Goal: Transaction & Acquisition: Download file/media

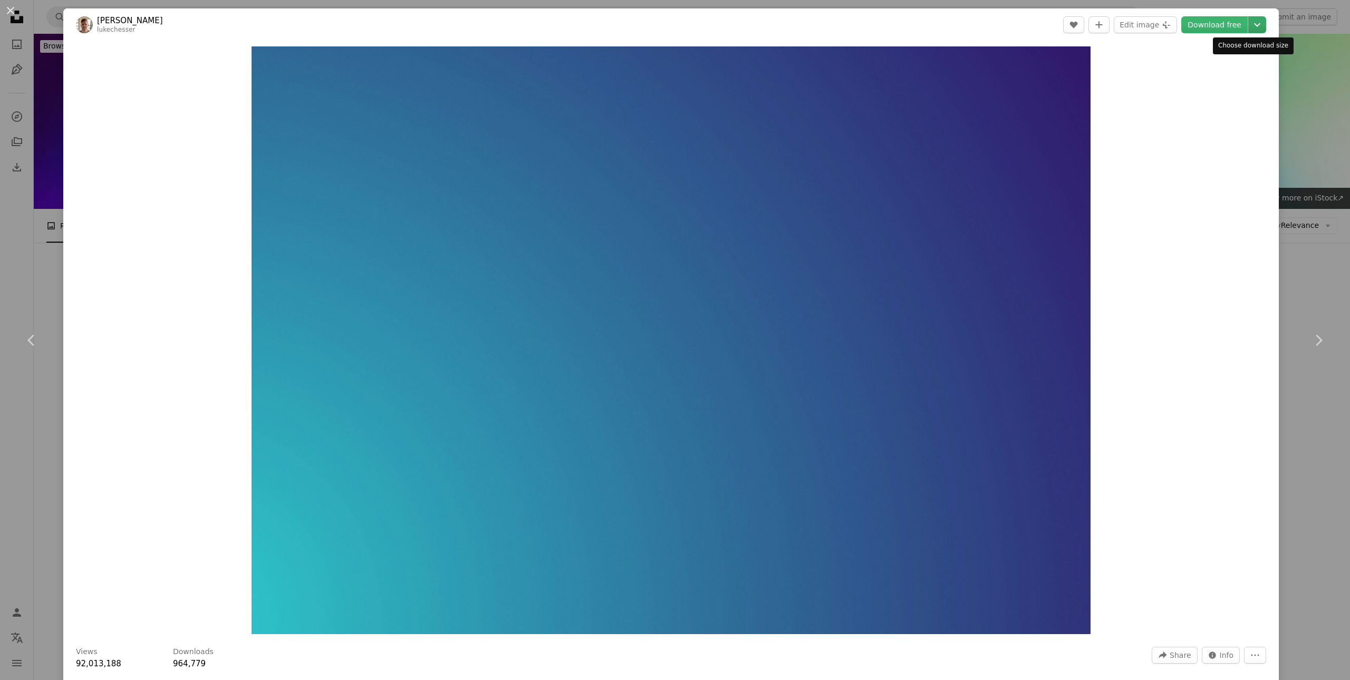
click at [1248, 21] on icon "Chevron down" at bounding box center [1256, 24] width 17 height 13
click at [1228, 115] on span "( 5000 x 3500 )" at bounding box center [1236, 116] width 52 height 8
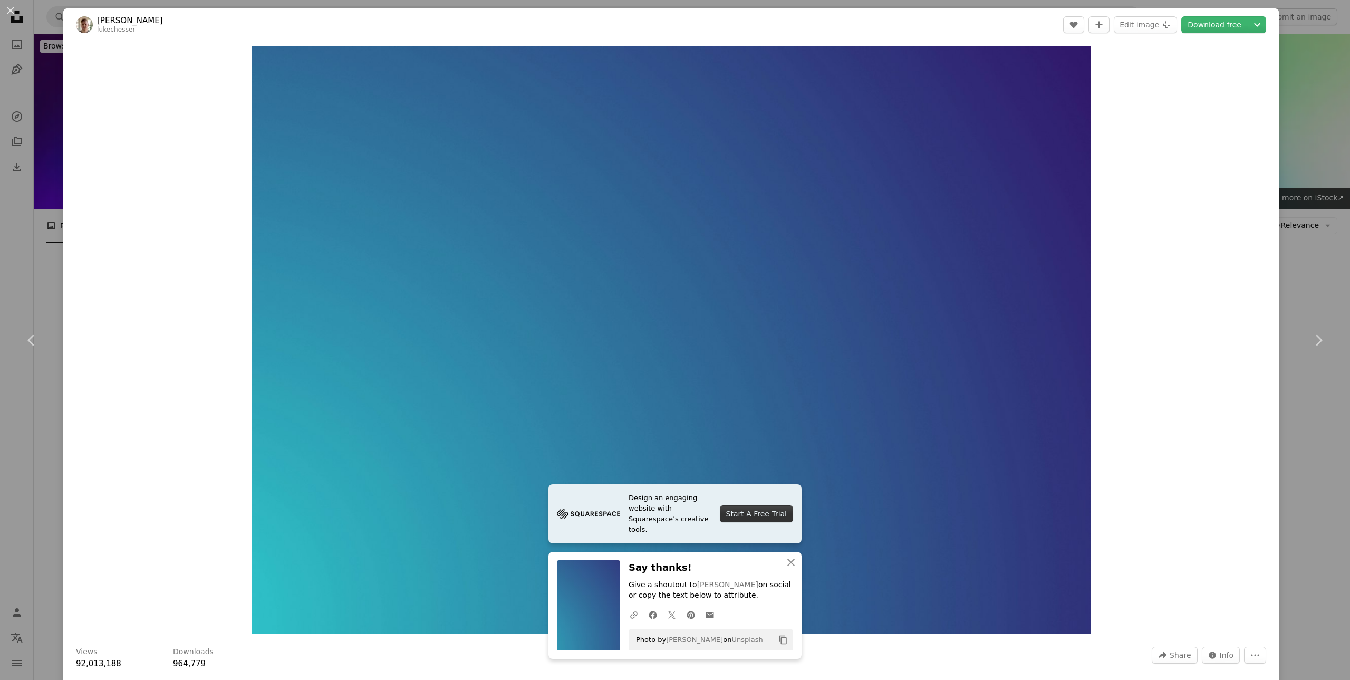
drag, startPoint x: 1328, startPoint y: 52, endPoint x: 1322, endPoint y: 50, distance: 6.7
click at [1323, 50] on div "An X shape Chevron left Chevron right Design an engaging website with Squarespa…" at bounding box center [675, 340] width 1350 height 680
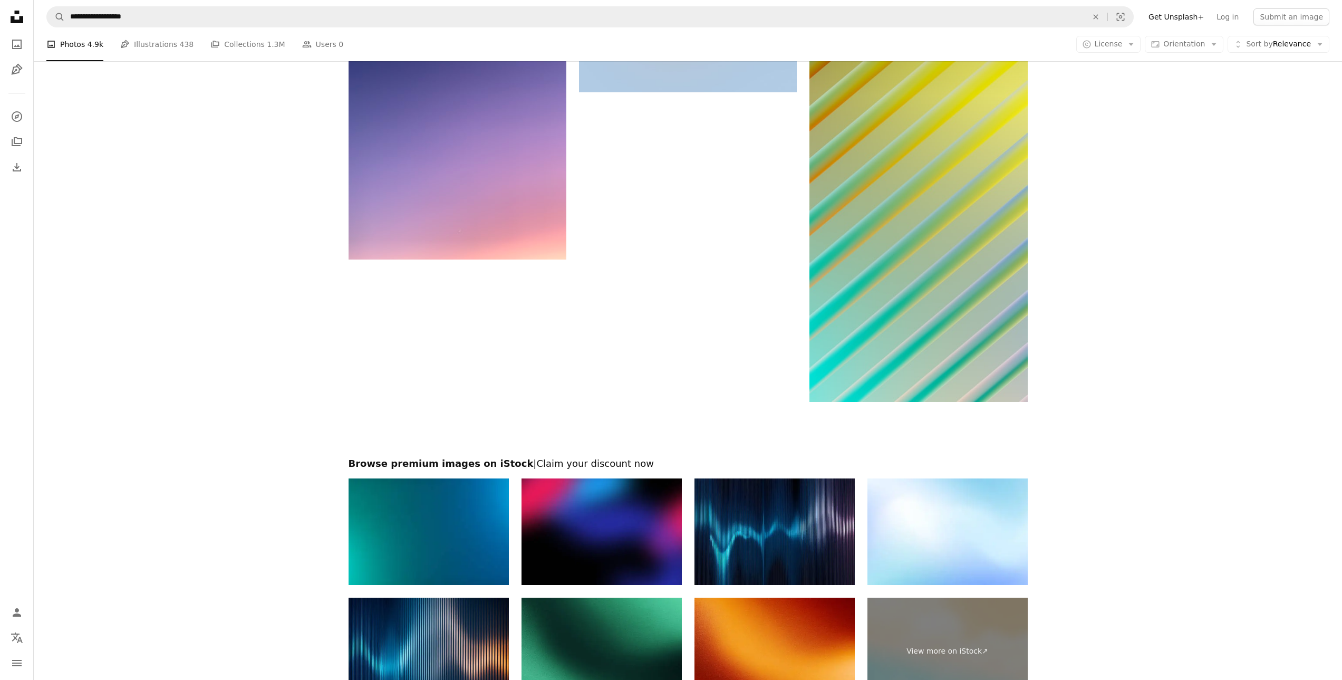
scroll to position [1582, 0]
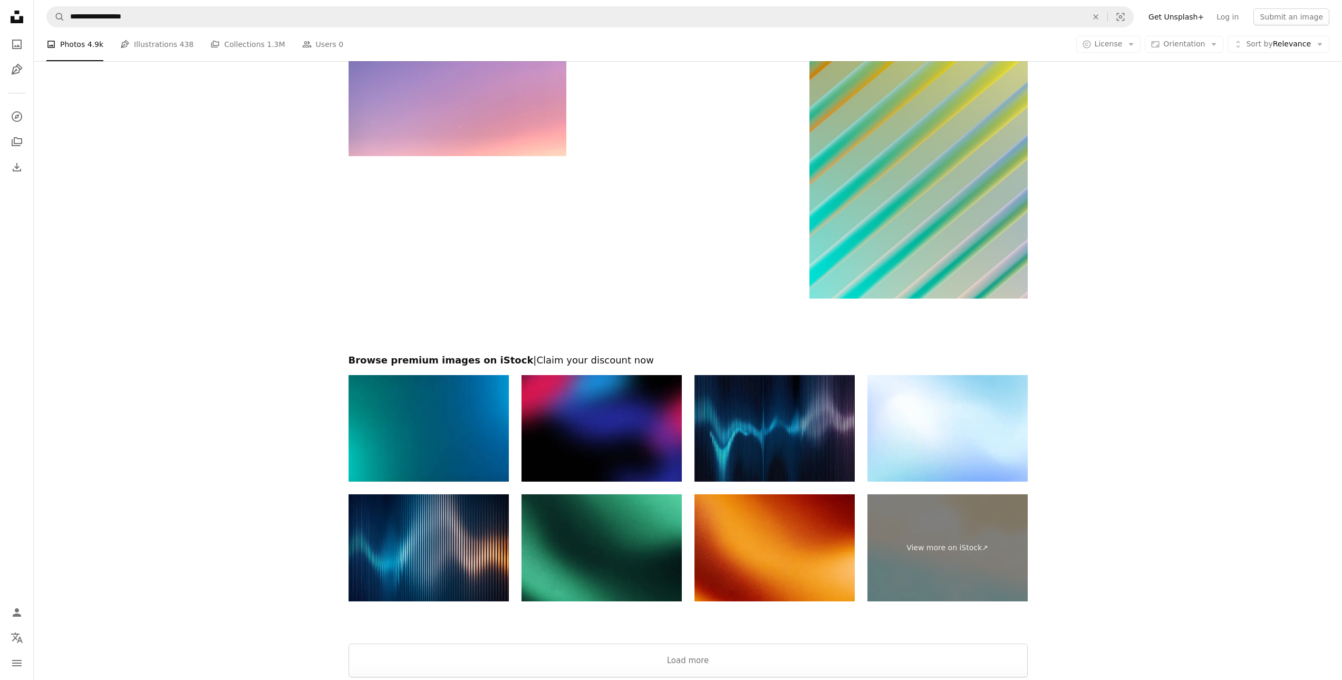
click at [639, 399] on img at bounding box center [601, 428] width 160 height 107
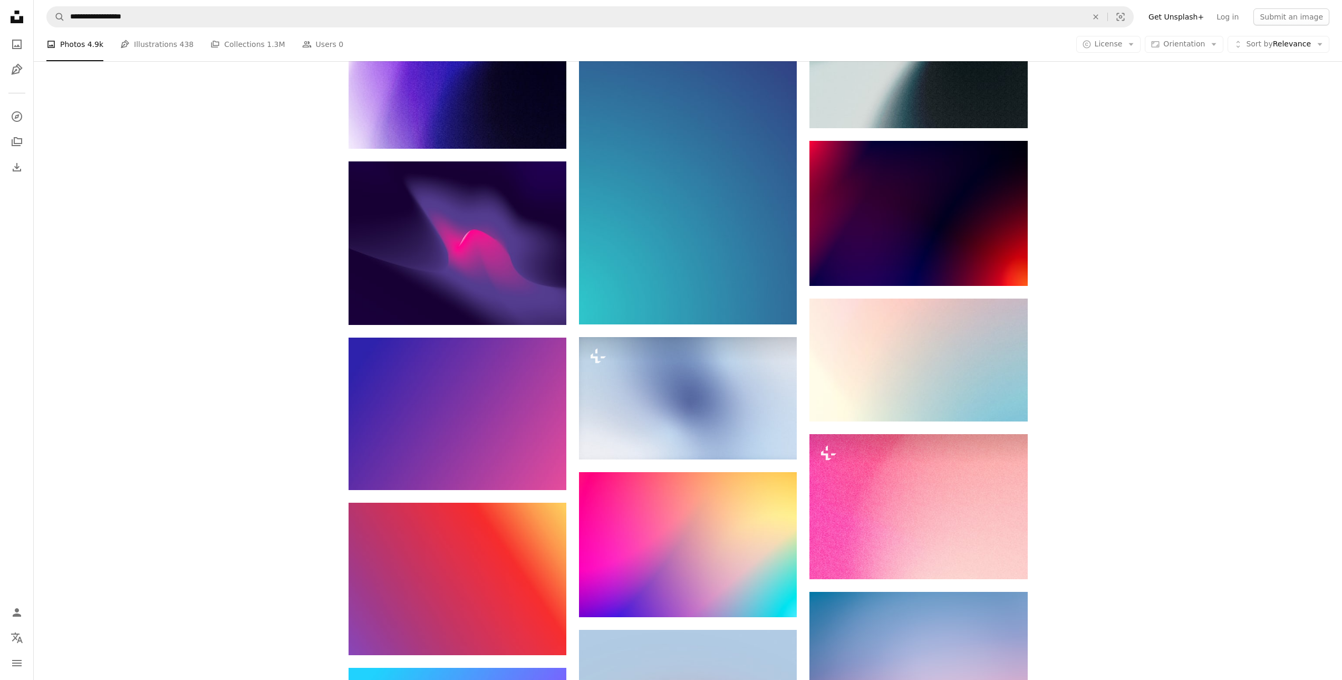
scroll to position [580, 0]
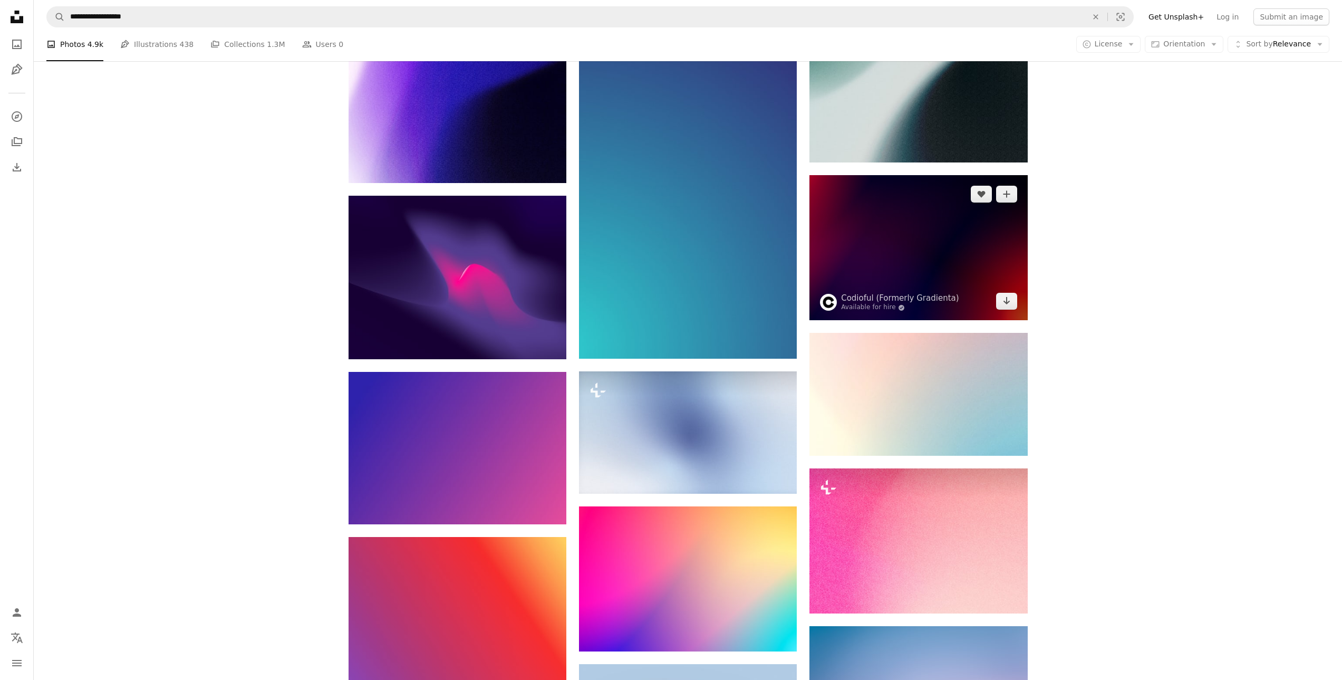
click at [924, 257] on img at bounding box center [918, 247] width 218 height 145
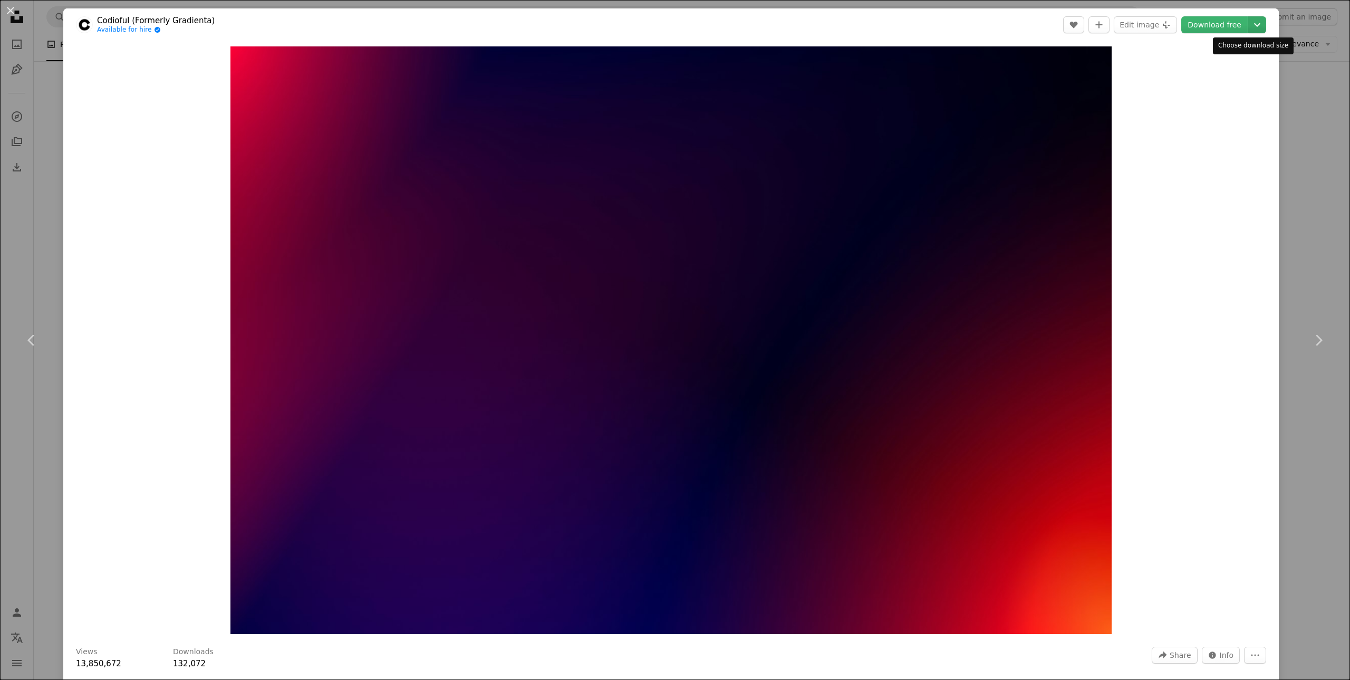
click at [1253, 27] on icon "Chevron down" at bounding box center [1256, 24] width 17 height 13
click at [1210, 115] on span "( 6000 x 4000 )" at bounding box center [1236, 116] width 52 height 8
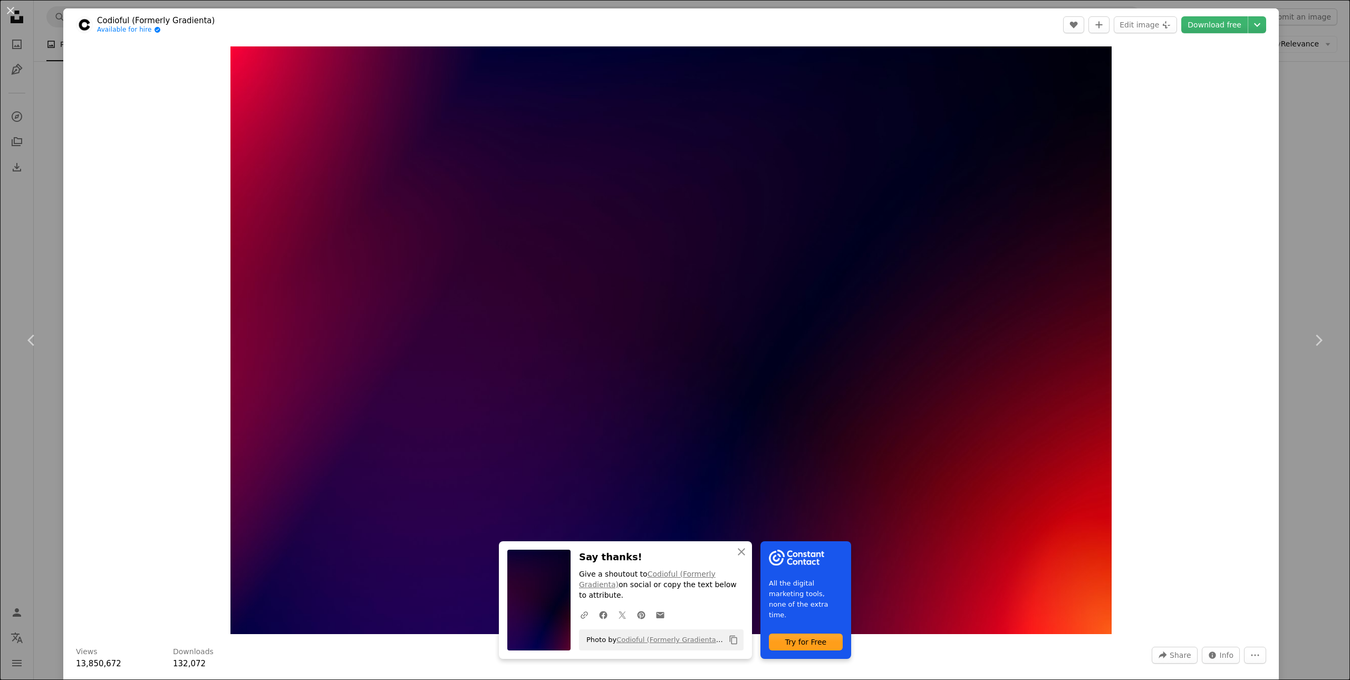
click at [1258, 75] on div "Zoom in" at bounding box center [670, 340] width 1215 height 598
click at [1295, 86] on div "An X shape Chevron left Chevron right An X shape Close Say thanks! Give a shout…" at bounding box center [675, 340] width 1350 height 680
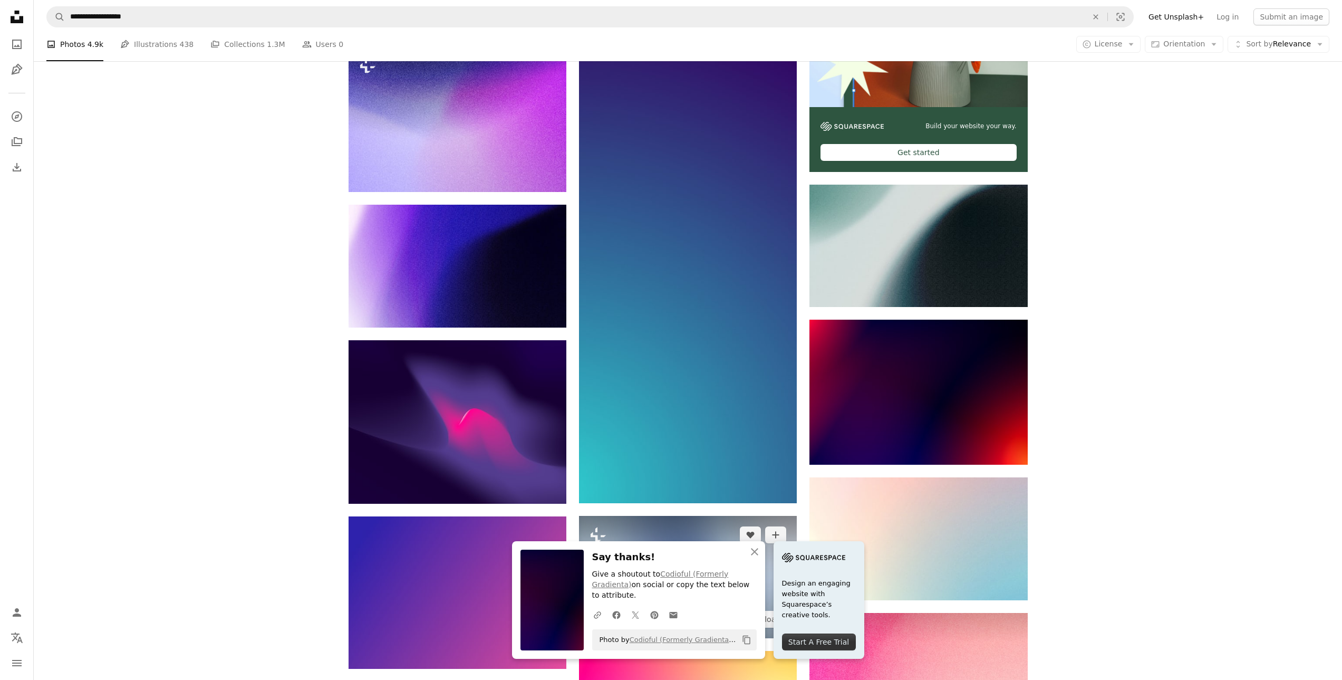
scroll to position [422, 0]
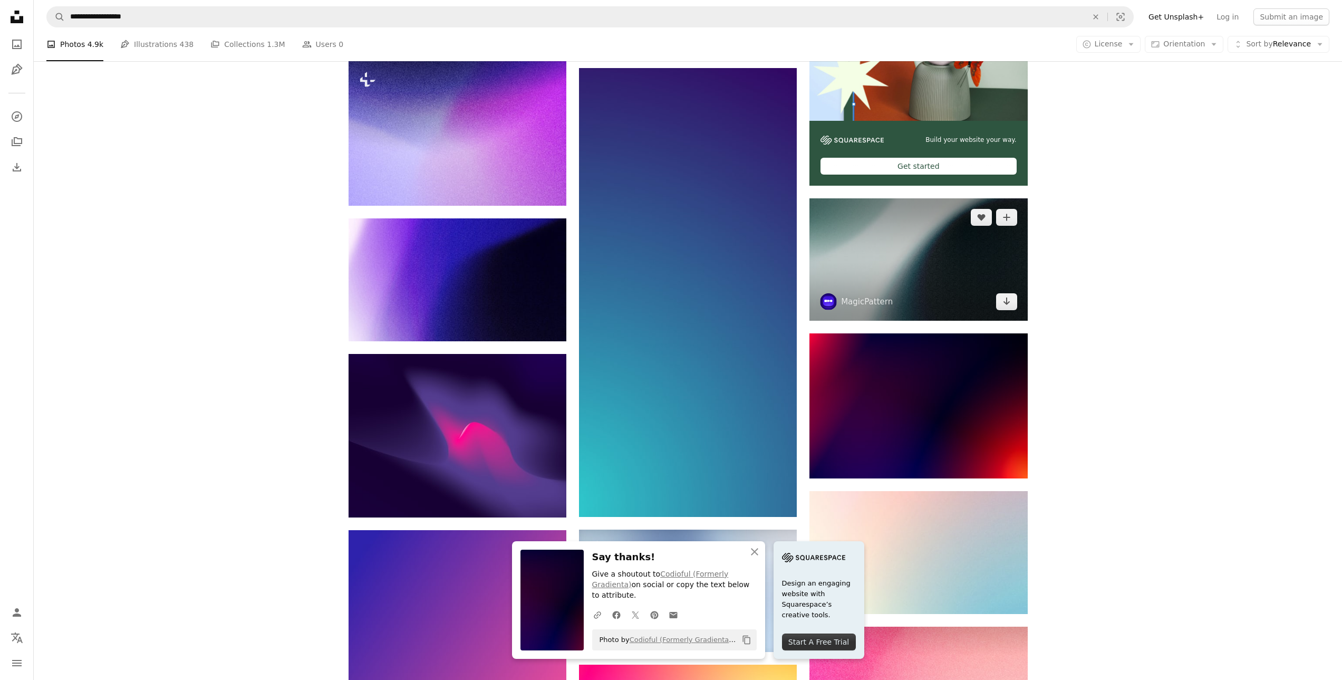
click at [817, 259] on img at bounding box center [918, 259] width 218 height 122
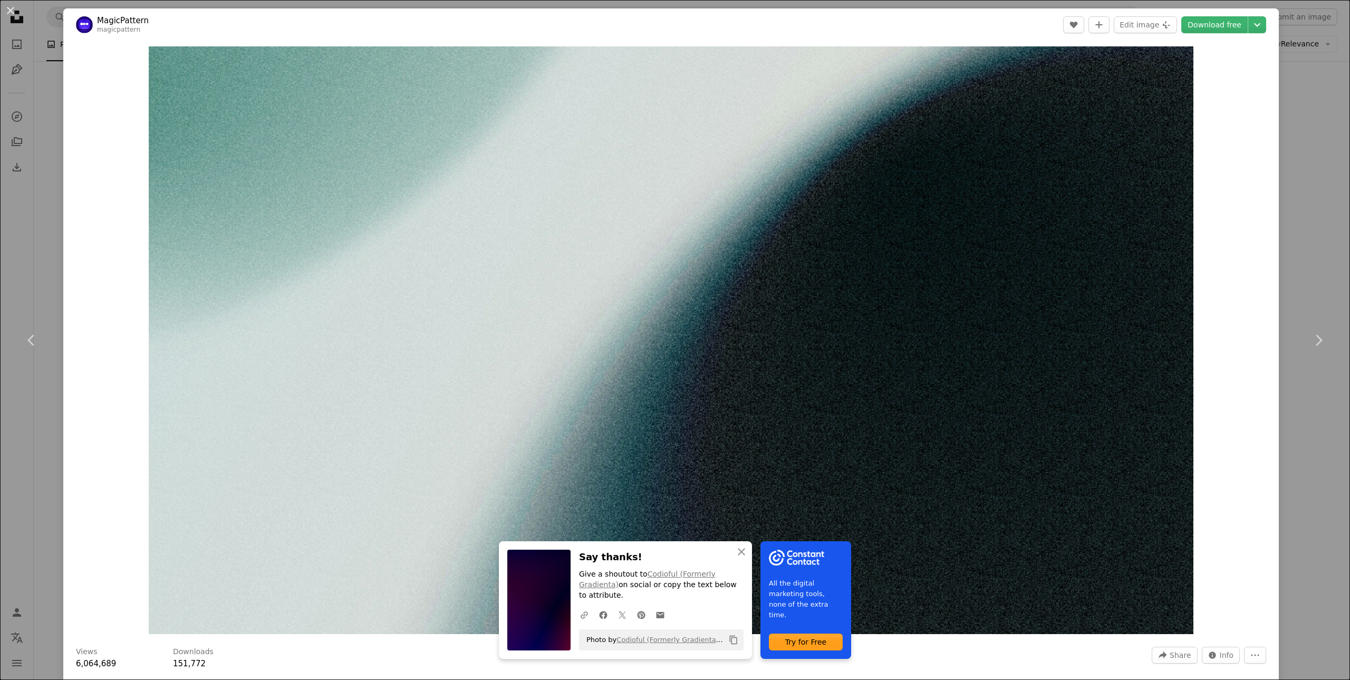
click at [1277, 98] on div "An X shape Chevron left Chevron right An X shape Close Say thanks! Give a shout…" at bounding box center [675, 340] width 1350 height 680
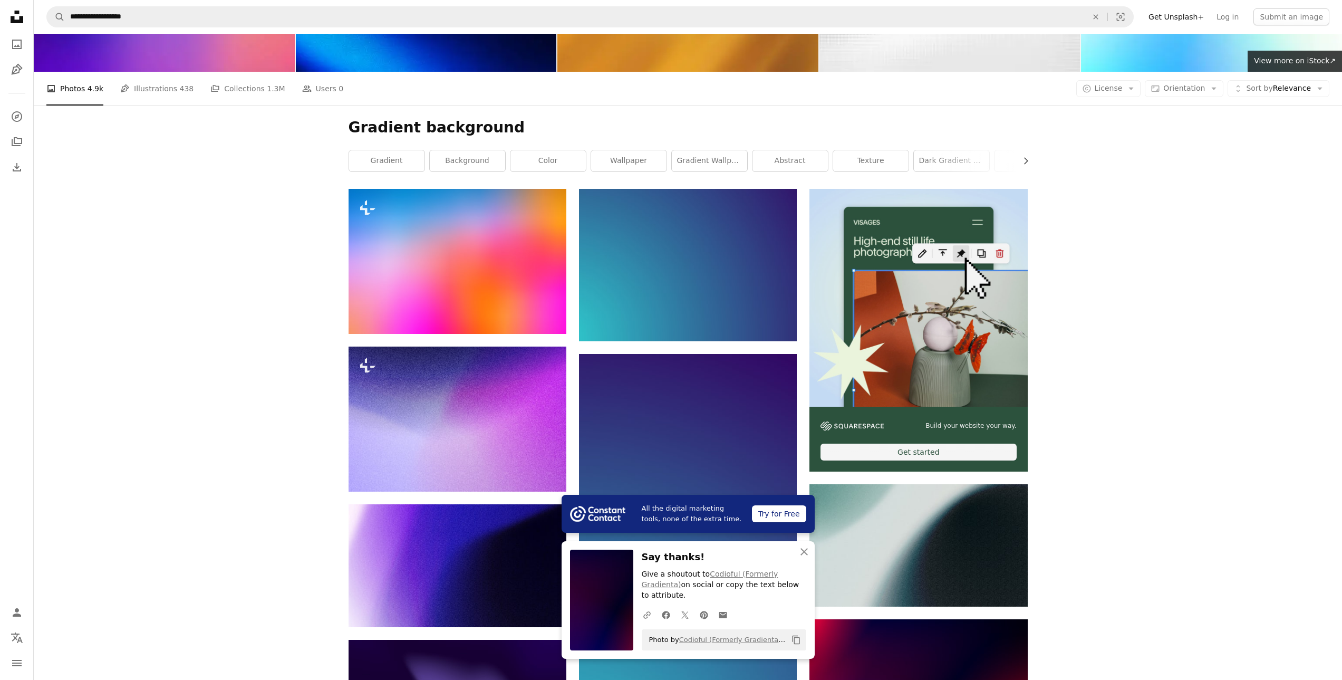
scroll to position [158, 0]
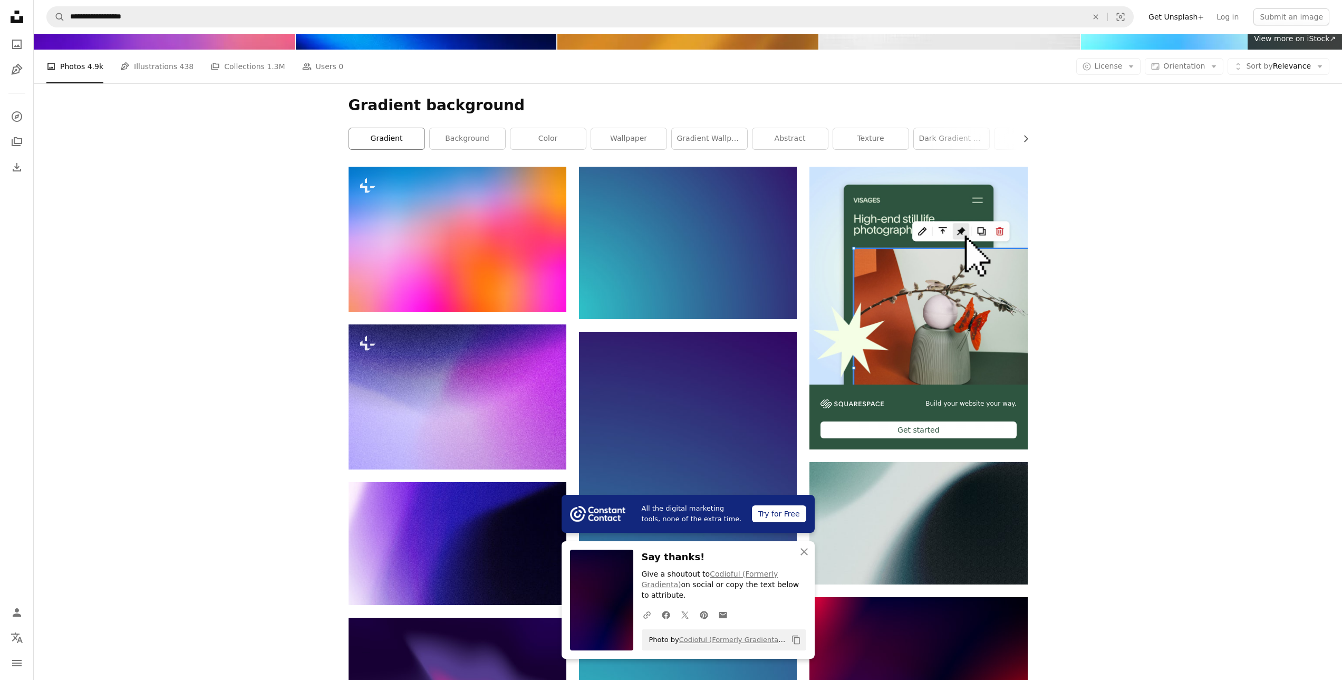
click at [387, 136] on link "gradient" at bounding box center [386, 138] width 75 height 21
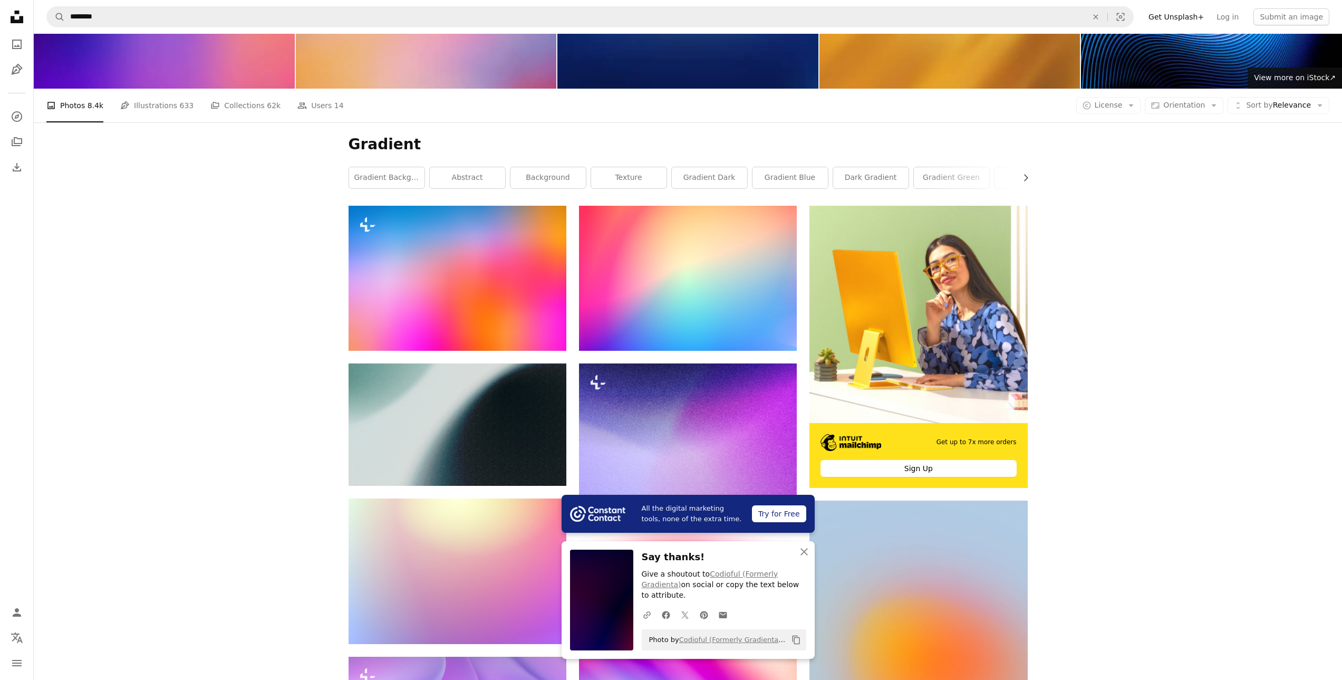
scroll to position [158, 0]
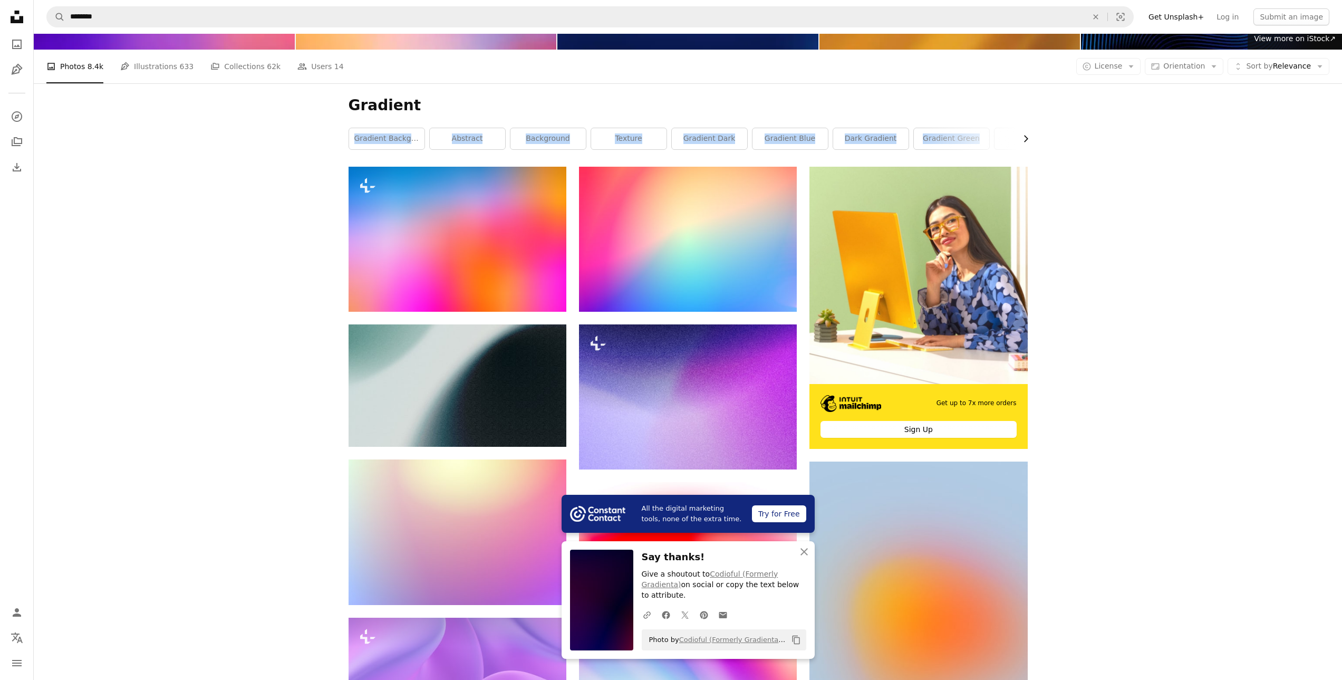
click at [1030, 143] on div "Gradient Chevron right gradient background abstract background texture gradient…" at bounding box center [688, 124] width 704 height 83
click at [1028, 144] on div "Gradient Chevron right gradient background abstract background texture gradient…" at bounding box center [688, 124] width 704 height 83
click at [1027, 143] on div "Gradient Chevron right gradient background abstract background texture gradient…" at bounding box center [688, 124] width 704 height 83
click at [1024, 140] on icon "Chevron right" at bounding box center [1025, 138] width 11 height 11
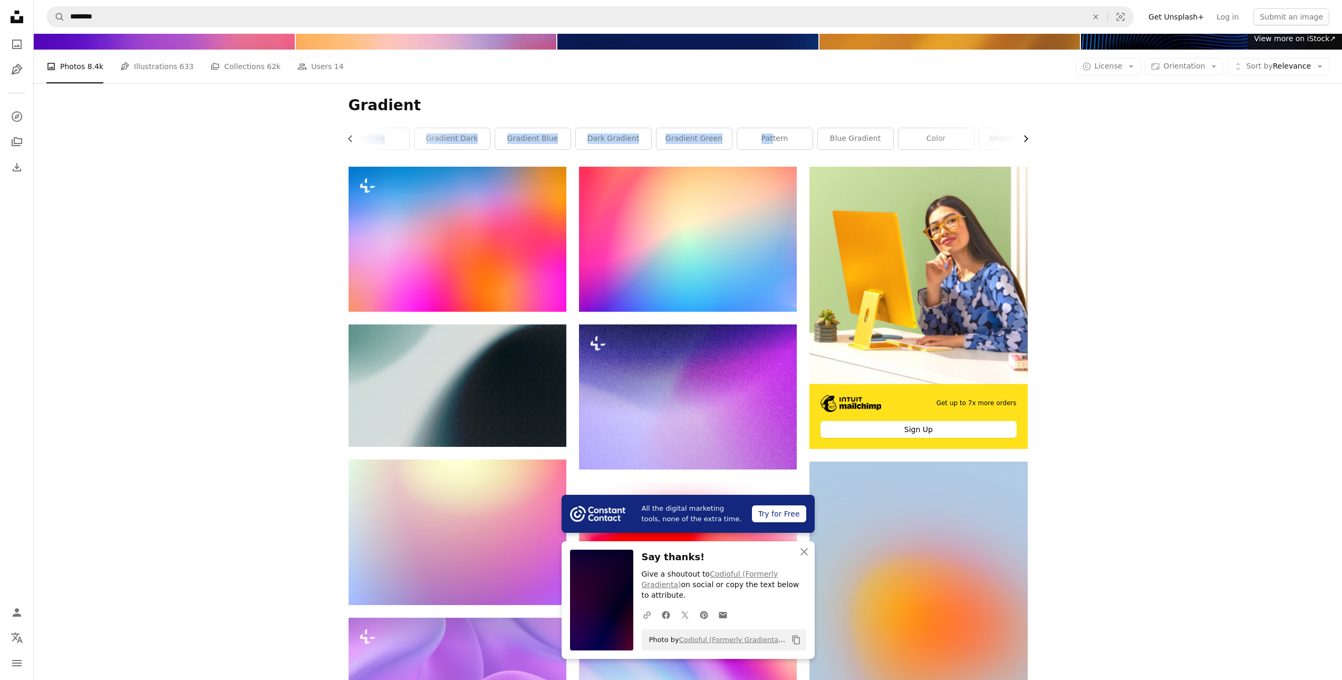
scroll to position [0, 285]
click at [1024, 140] on link "gradient black" at bounding box center [989, 138] width 75 height 21
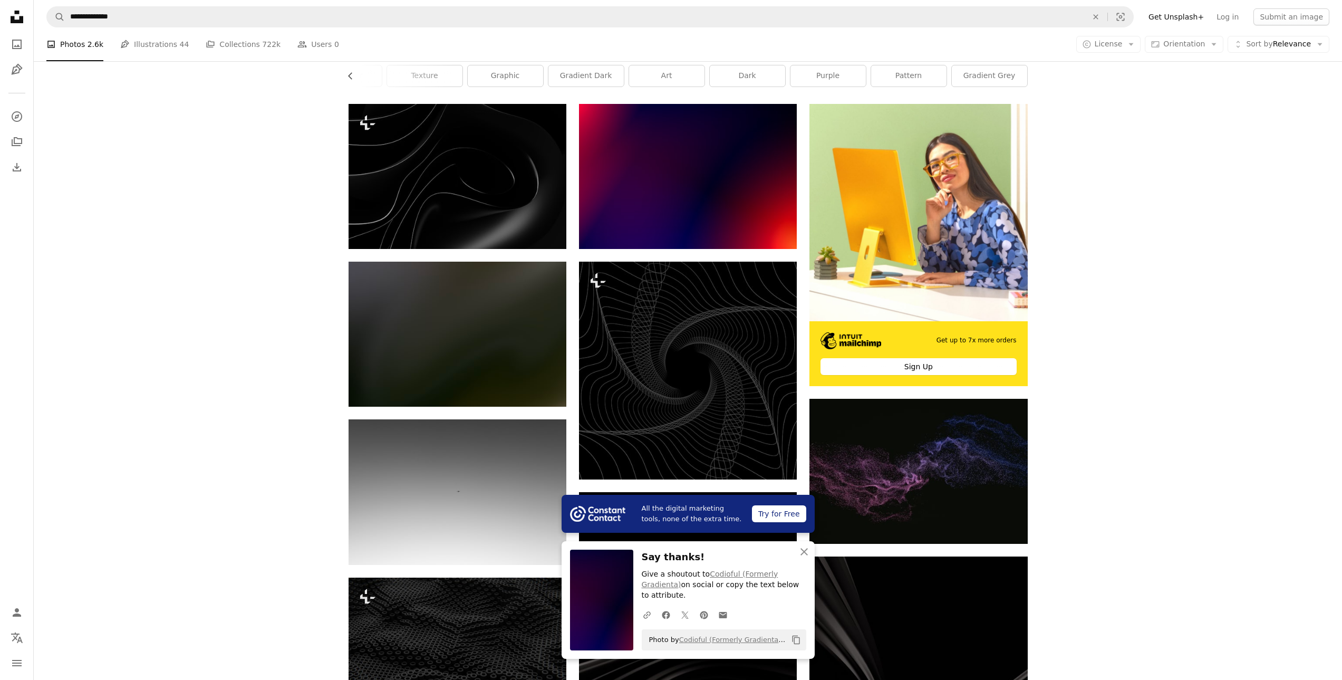
scroll to position [105, 0]
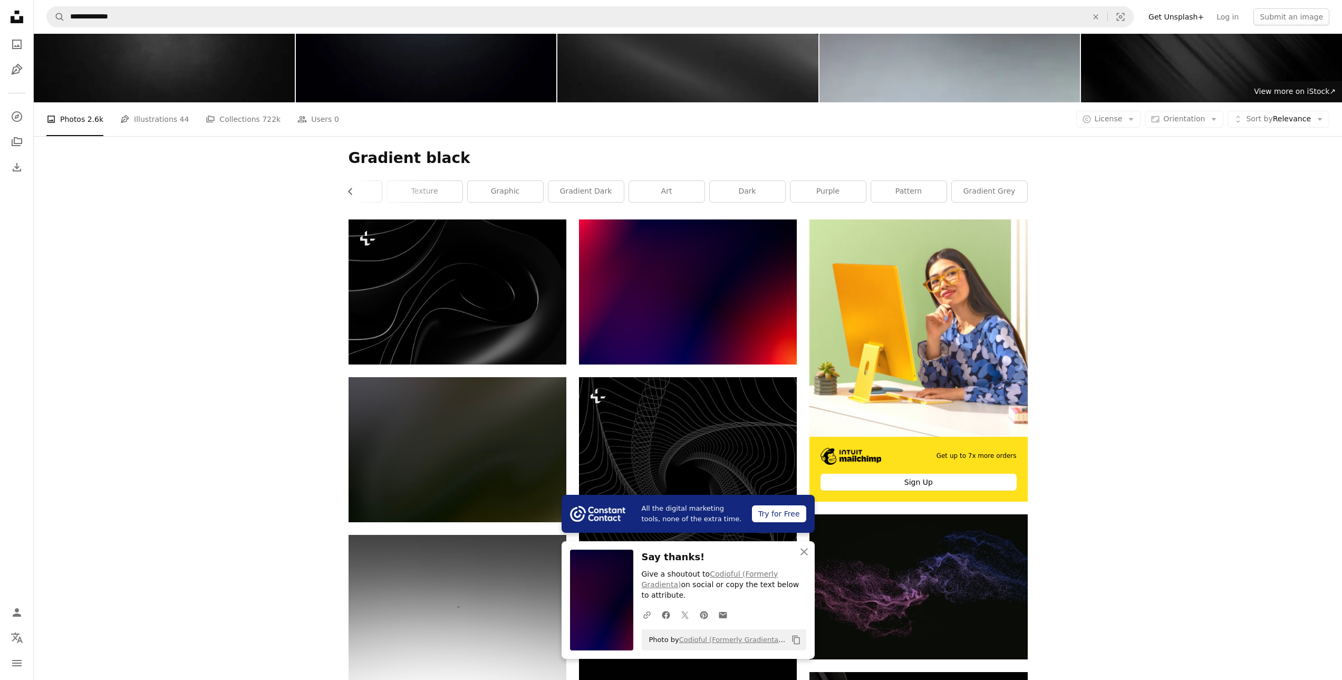
click at [369, 195] on link "wallpaper" at bounding box center [343, 191] width 75 height 21
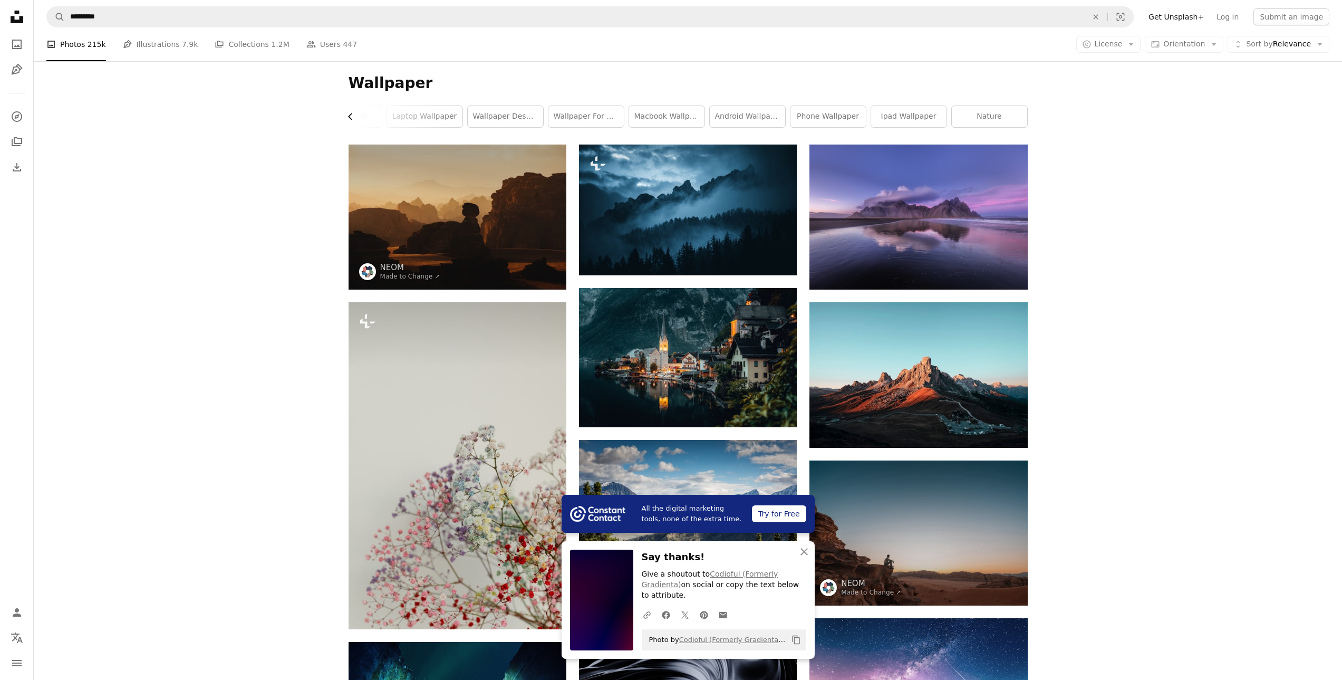
click at [354, 117] on icon "Chevron left" at bounding box center [350, 116] width 11 height 11
click at [354, 116] on icon "Chevron left" at bounding box center [350, 116] width 11 height 11
drag, startPoint x: 354, startPoint y: 114, endPoint x: 348, endPoint y: 113, distance: 5.4
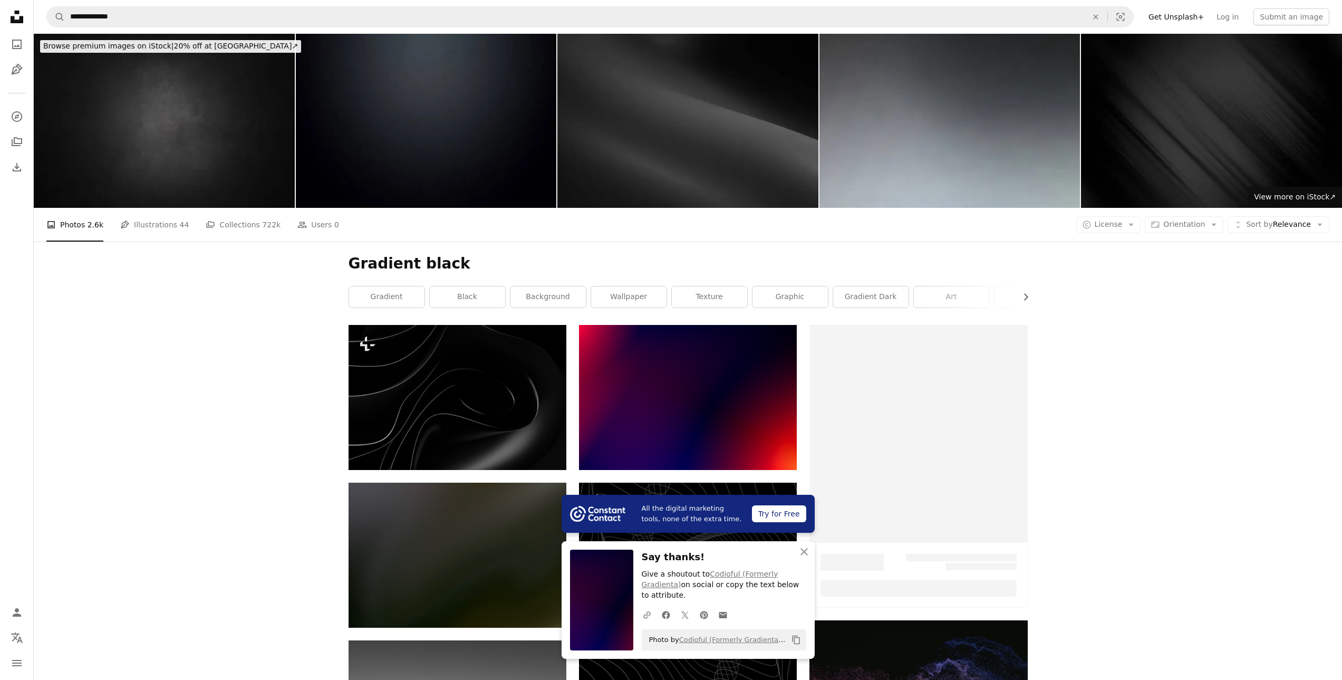
scroll to position [105, 0]
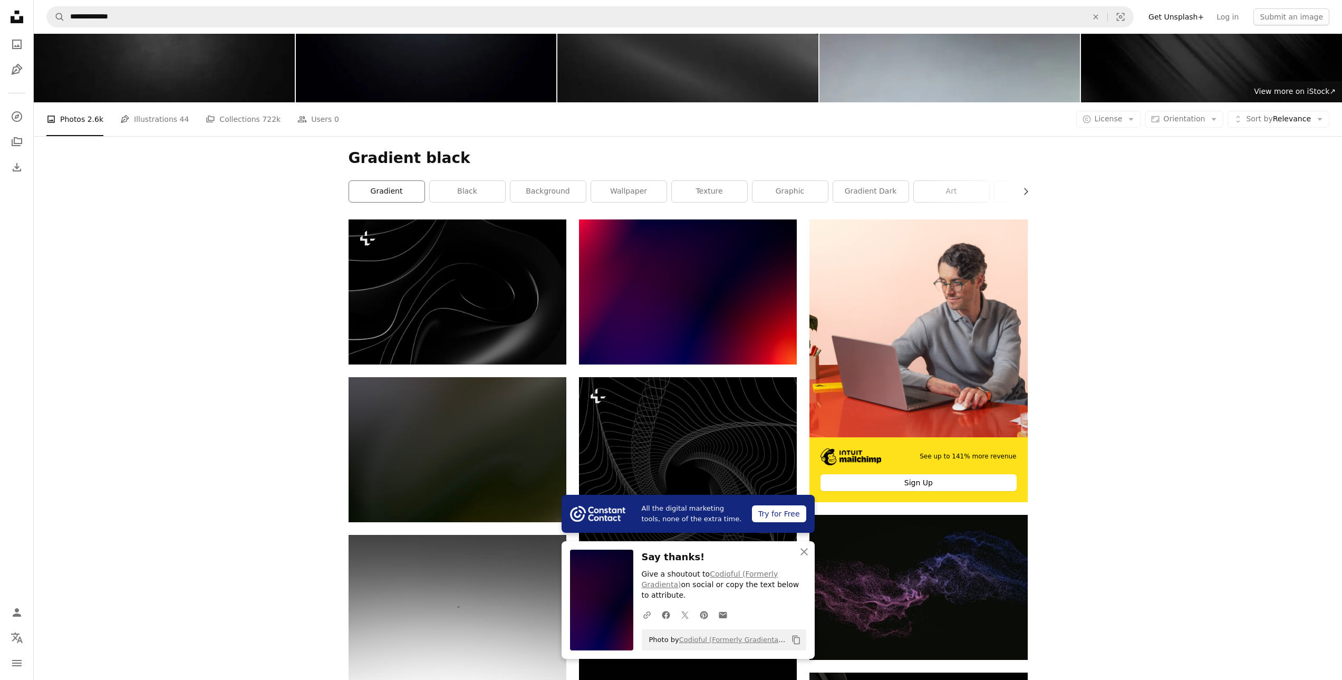
click at [371, 196] on link "gradient" at bounding box center [386, 191] width 75 height 21
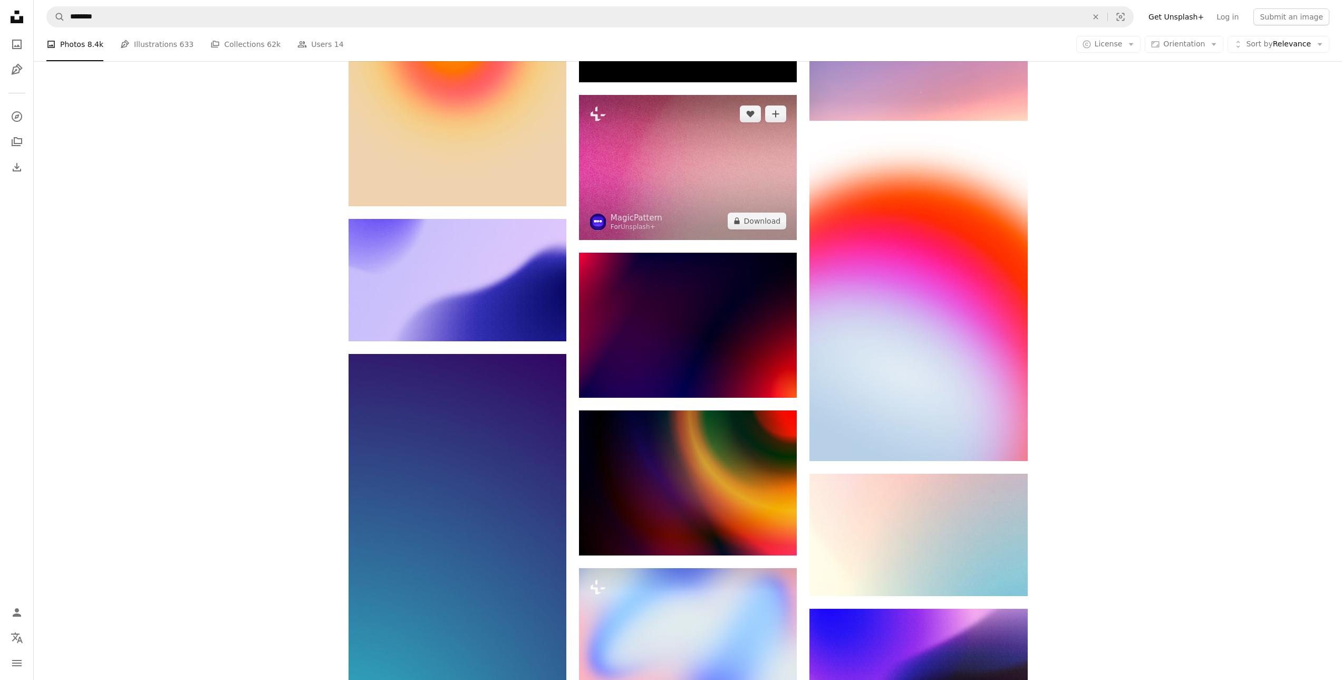
scroll to position [2882, 0]
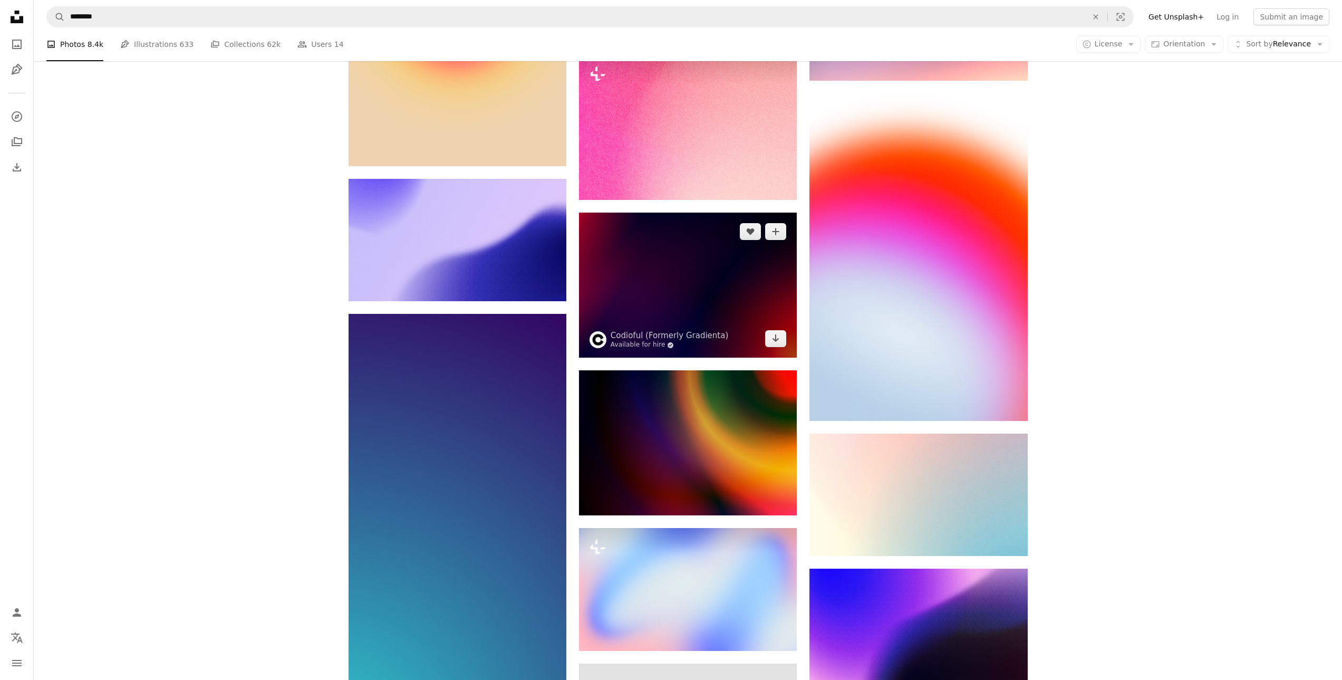
click at [656, 342] on link "Available for hire A checkmark inside of a circle" at bounding box center [669, 345] width 118 height 8
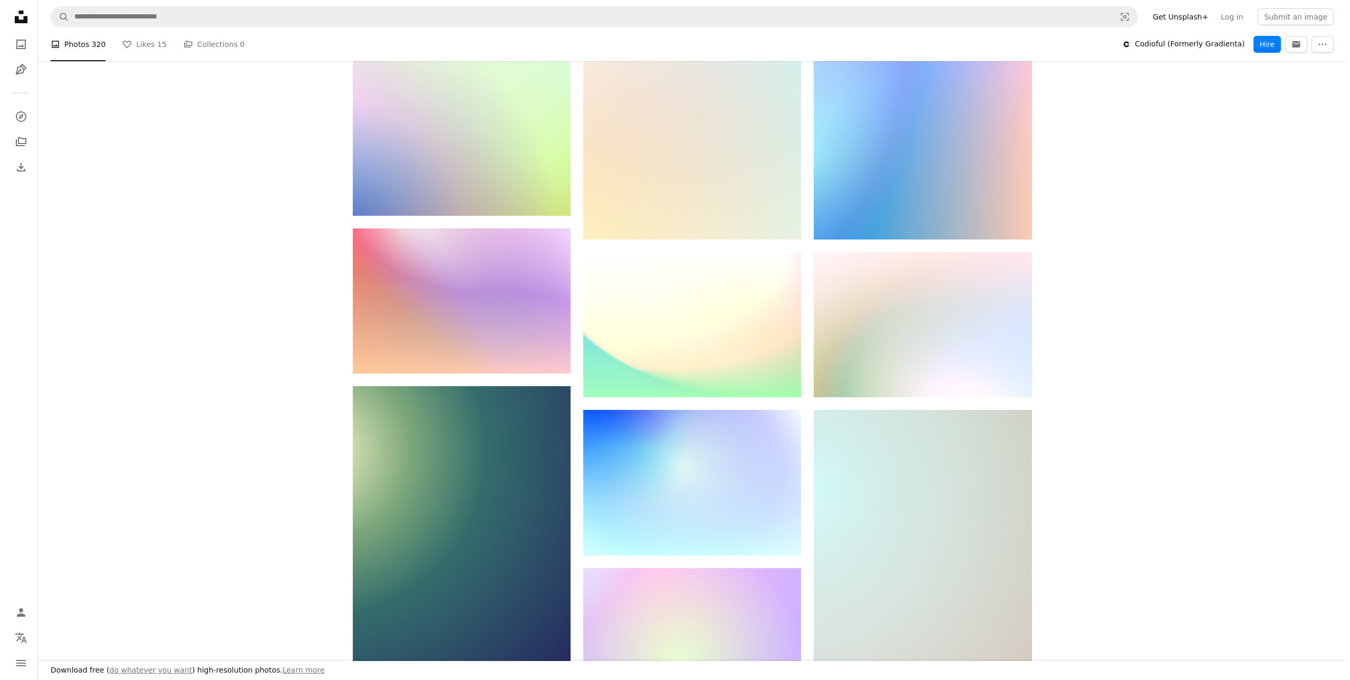
scroll to position [738, 0]
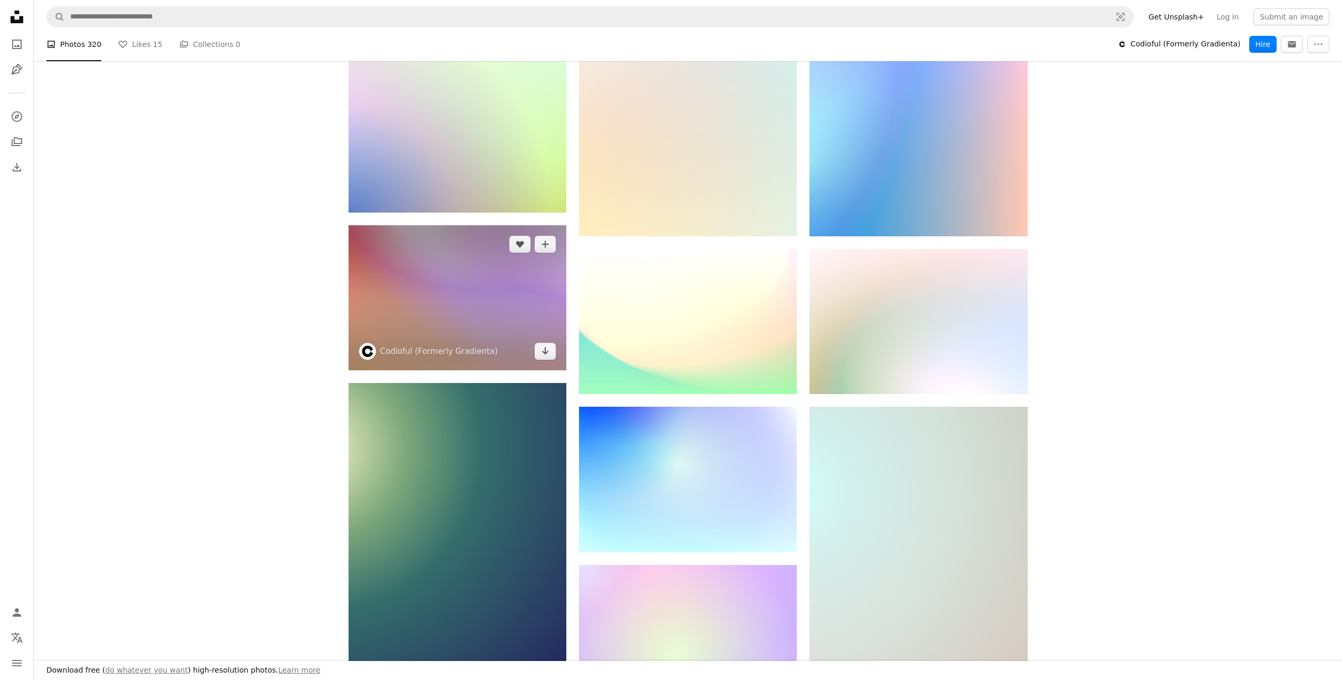
click at [390, 259] on img at bounding box center [457, 297] width 218 height 145
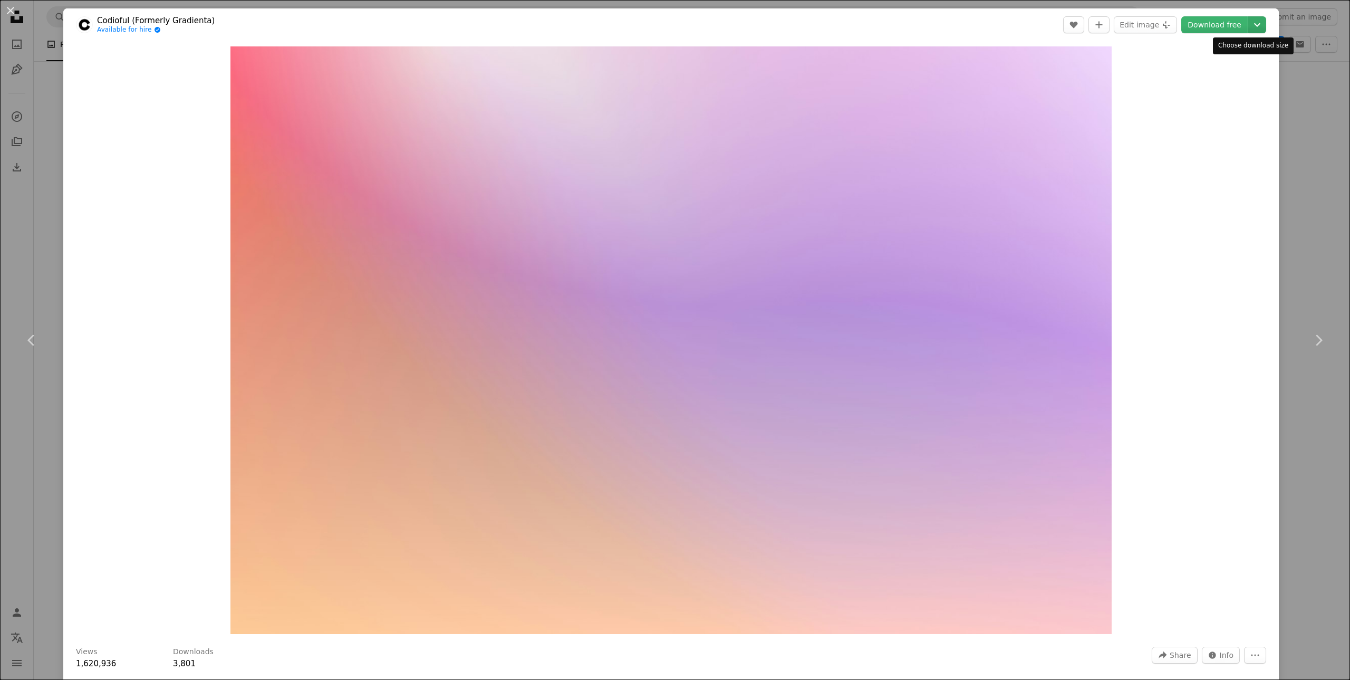
click at [1255, 27] on icon "Chevron down" at bounding box center [1256, 24] width 17 height 13
click at [1226, 115] on span "( 6000 x 4000 )" at bounding box center [1236, 116] width 52 height 8
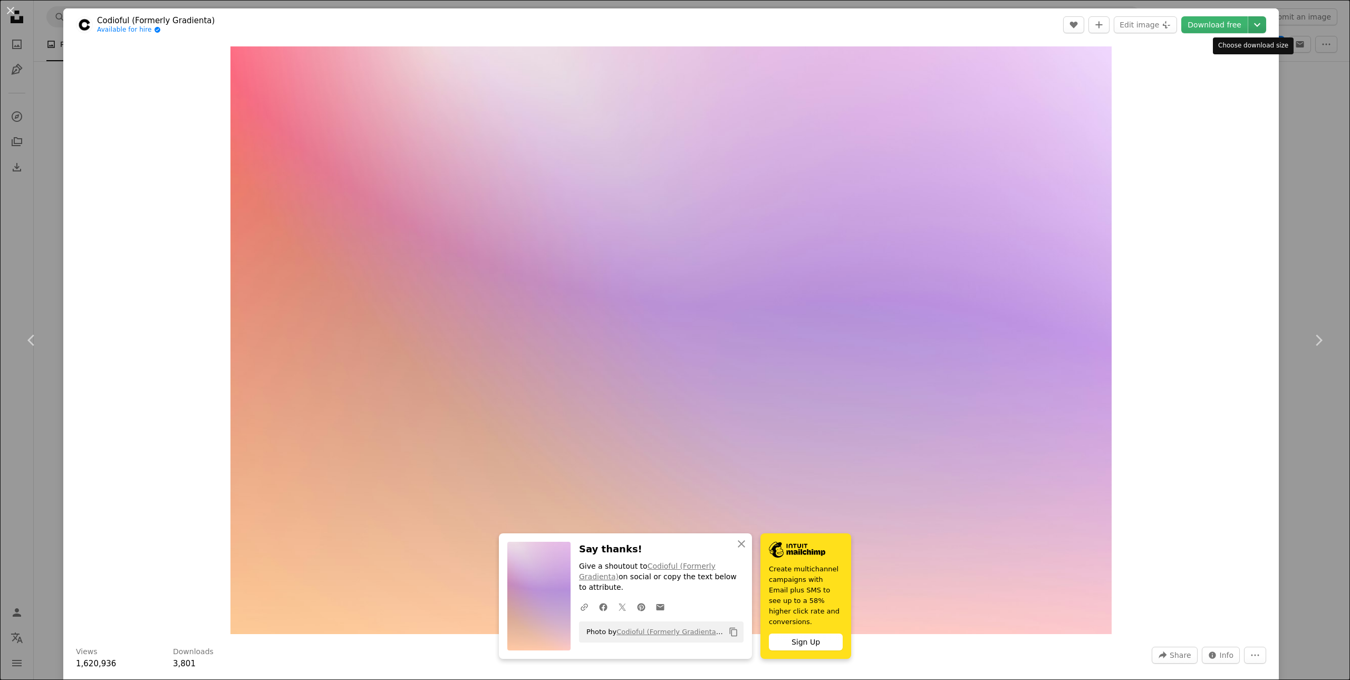
click at [1254, 25] on icon "Choose download size" at bounding box center [1257, 25] width 6 height 4
click at [1198, 115] on span "Original Size" at bounding box center [1184, 116] width 46 height 8
